Goal: Find specific page/section: Find specific page/section

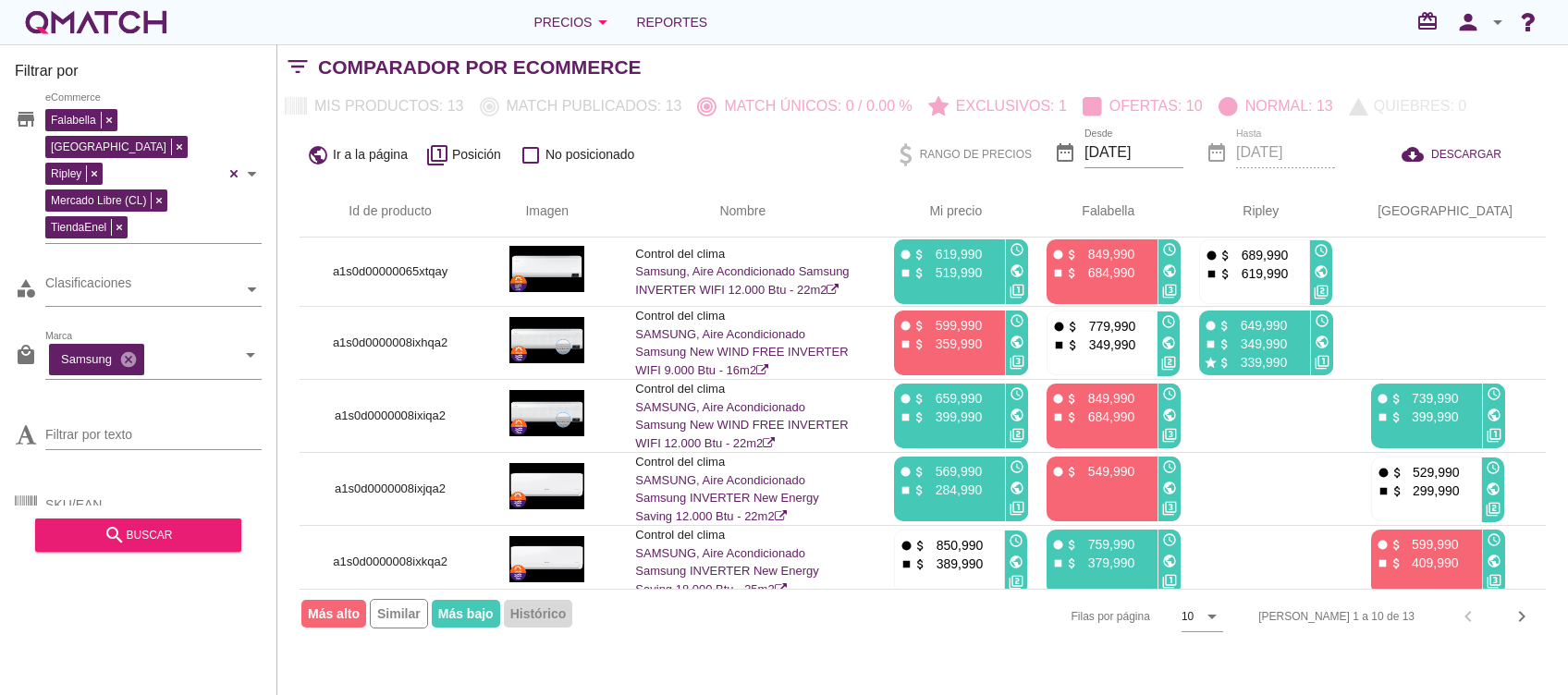
click at [107, 21] on div "white-qmatch-logo" at bounding box center [96, 22] width 148 height 37
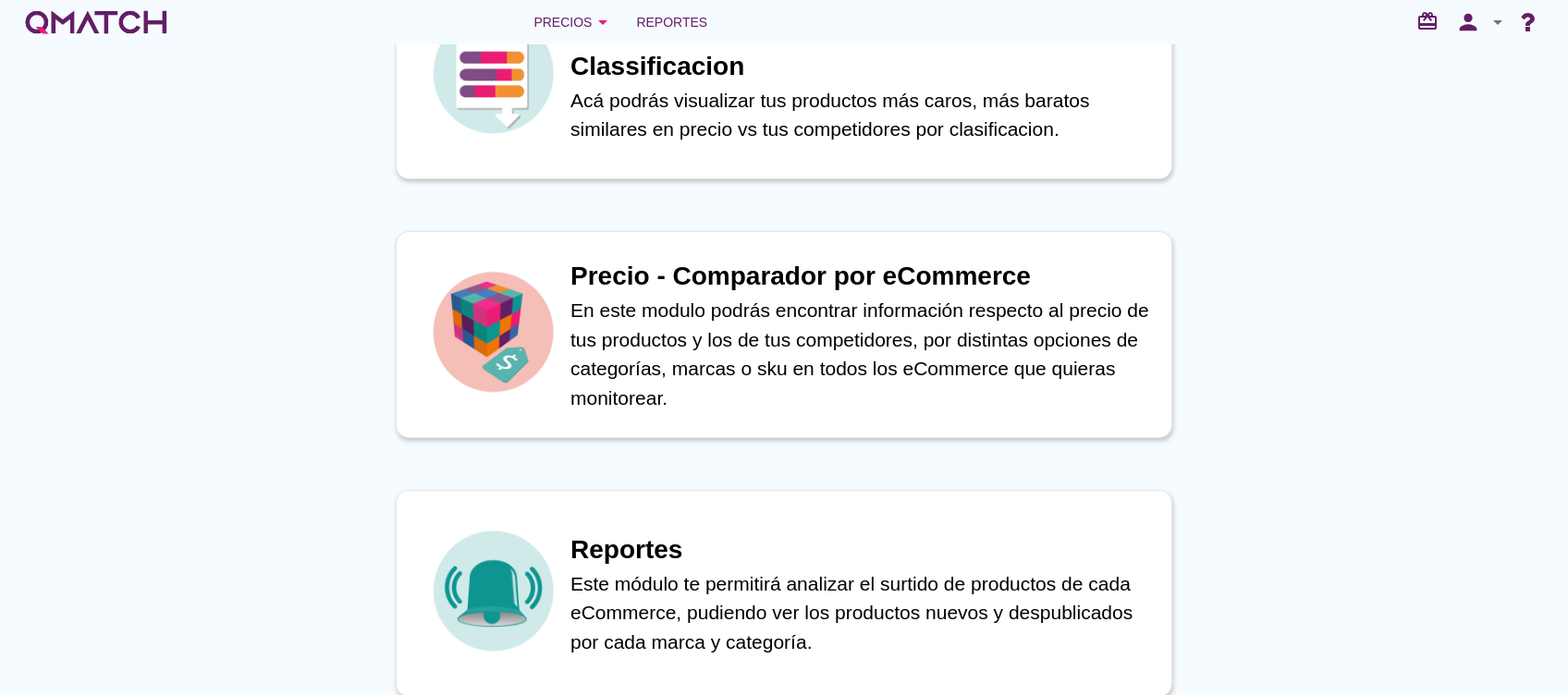
scroll to position [768, 0]
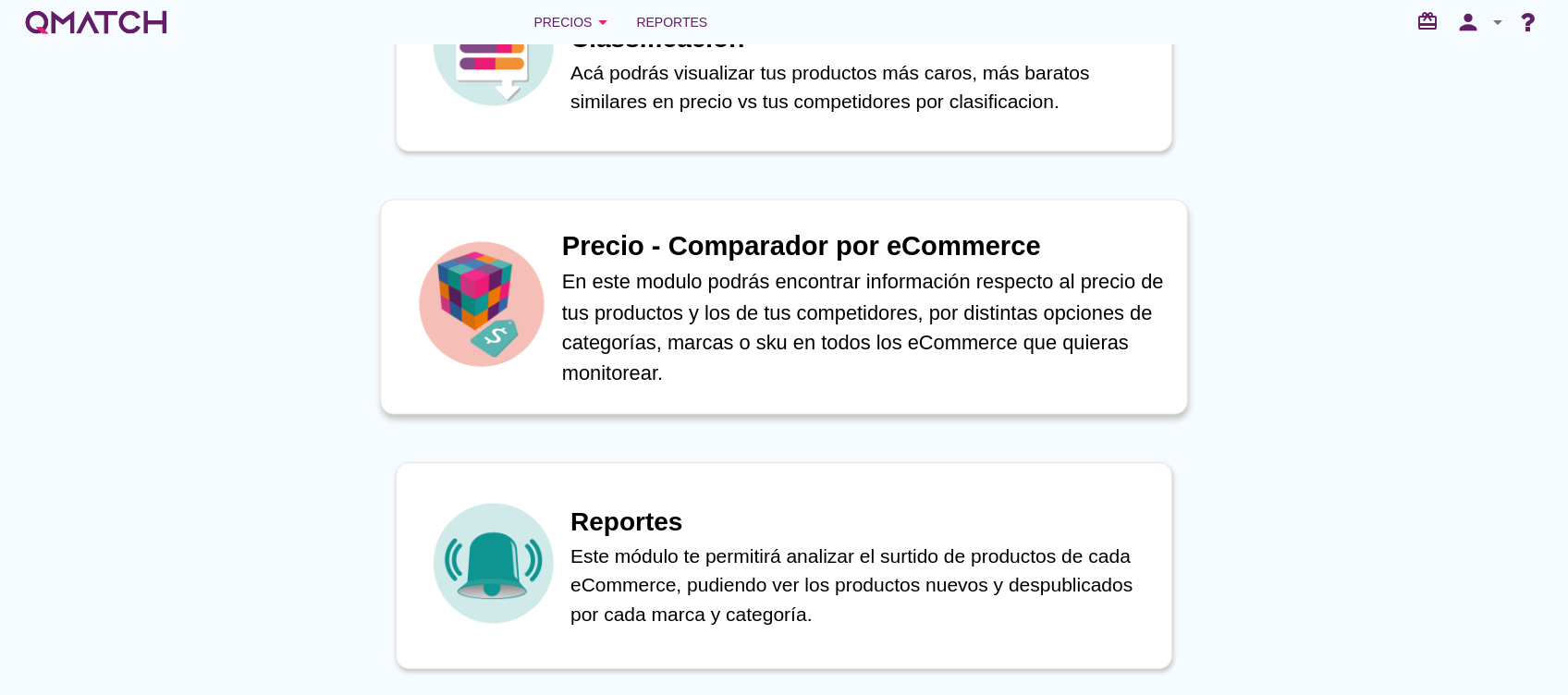
click at [699, 298] on p "En este modulo podrás encontrar información respecto al precio de tus productos…" at bounding box center [865, 327] width 605 height 121
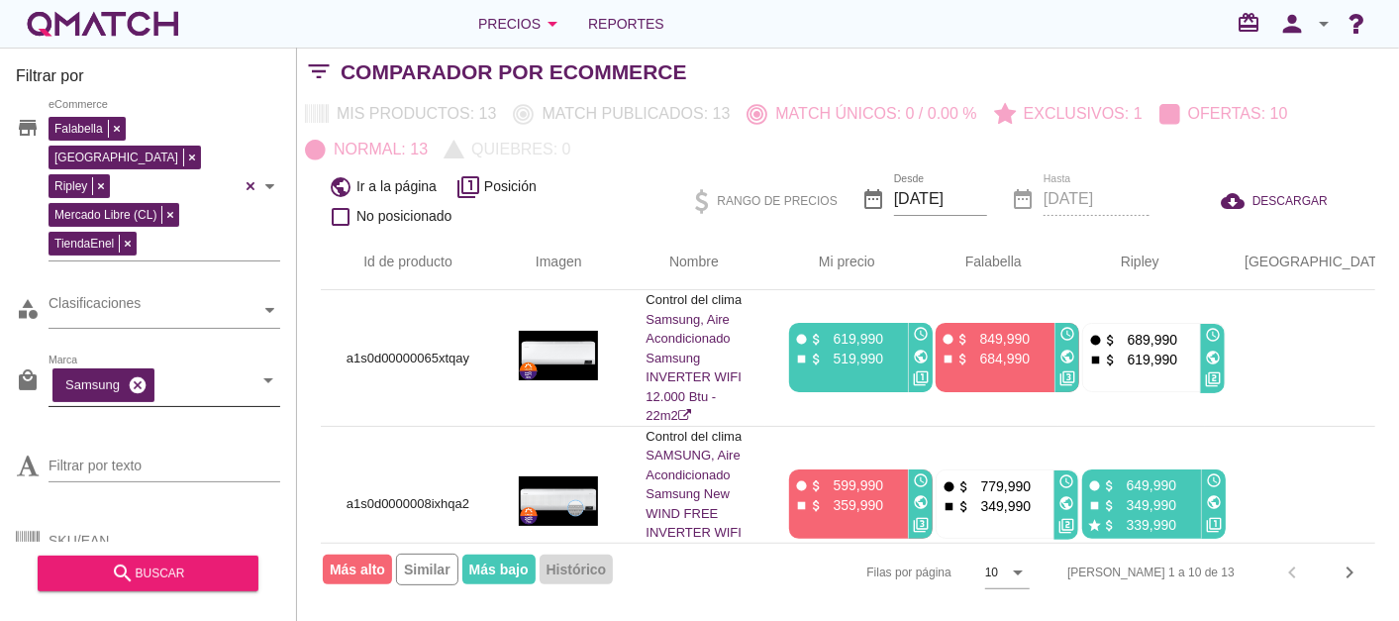
click at [143, 375] on icon "cancel" at bounding box center [138, 385] width 20 height 20
click at [143, 369] on input "Marca" at bounding box center [151, 385] width 204 height 32
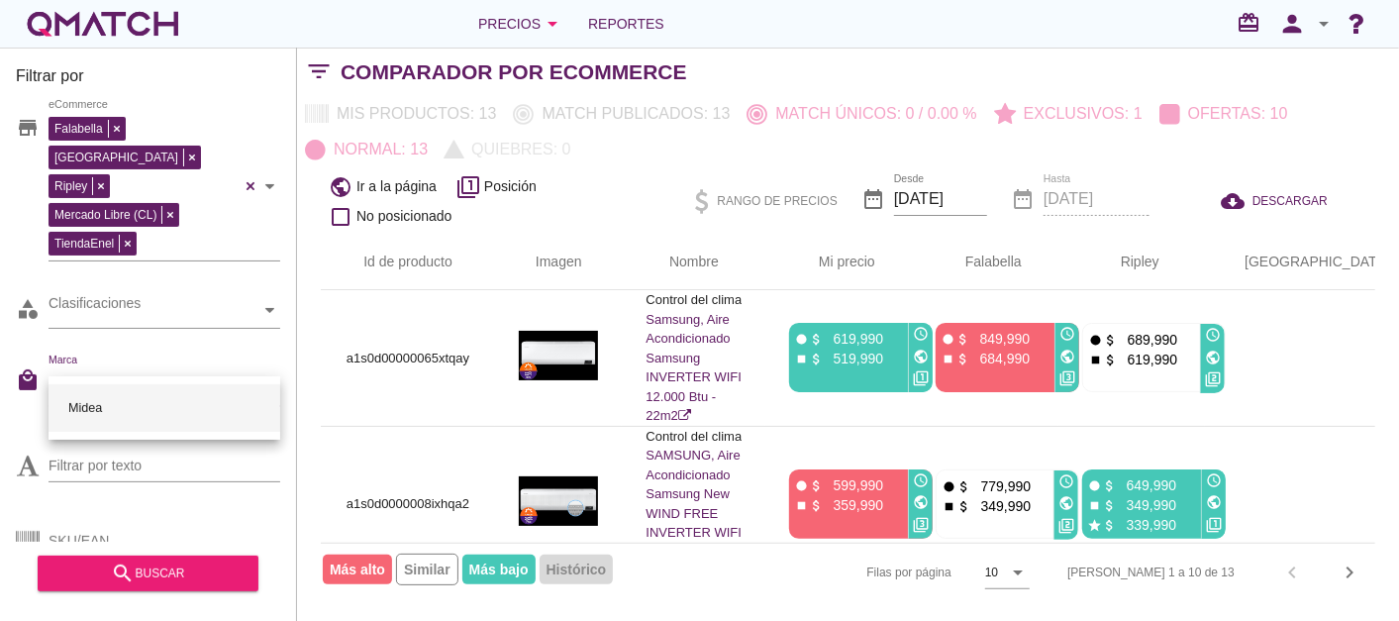
type input "Midea"
click at [93, 396] on div "Midea" at bounding box center [164, 408] width 200 height 48
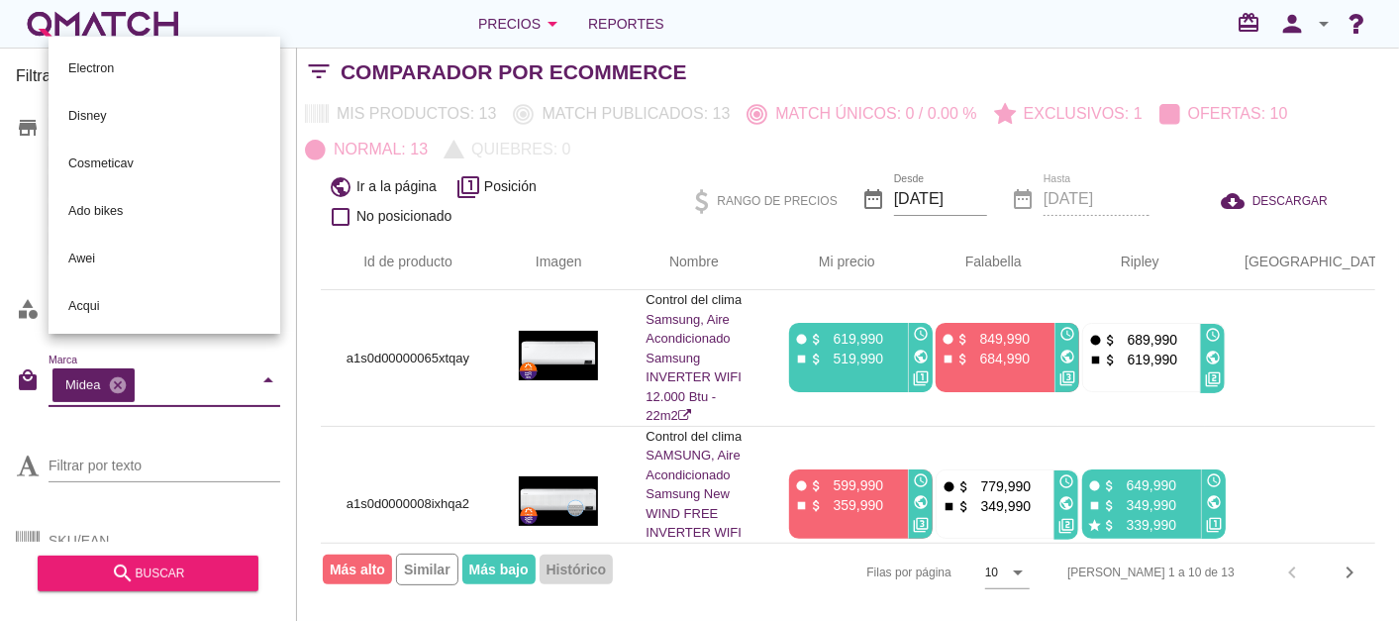
click at [291, 476] on div "Filtrar por store Falabella [PERSON_NAME] Libre (CL) TiendaEnel eCommerce categ…" at bounding box center [148, 334] width 297 height 573
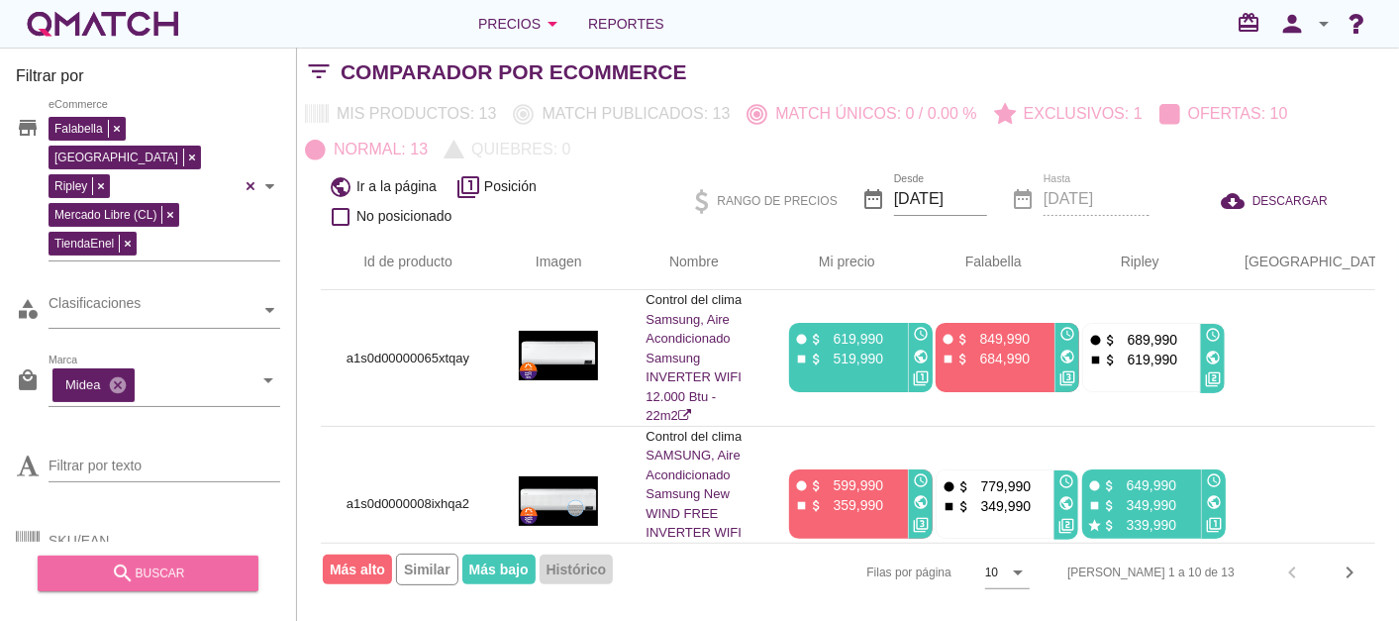
click at [133, 572] on icon "search" at bounding box center [123, 573] width 24 height 24
